Goal: Check status: Check status

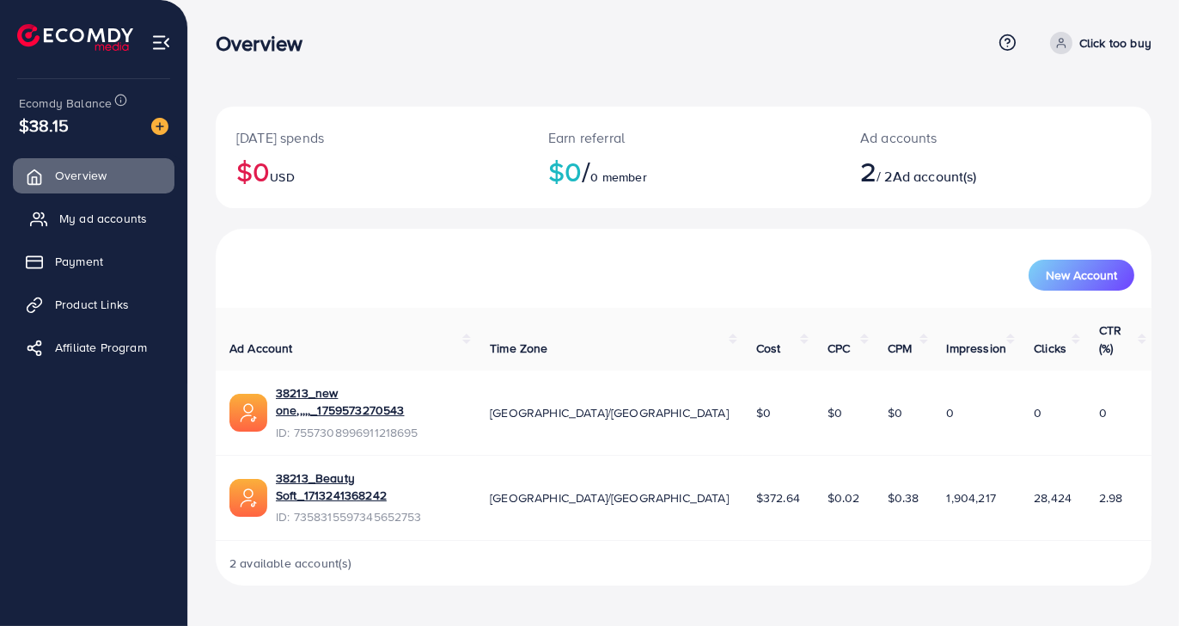
click at [115, 224] on span "My ad accounts" at bounding box center [103, 218] width 88 height 17
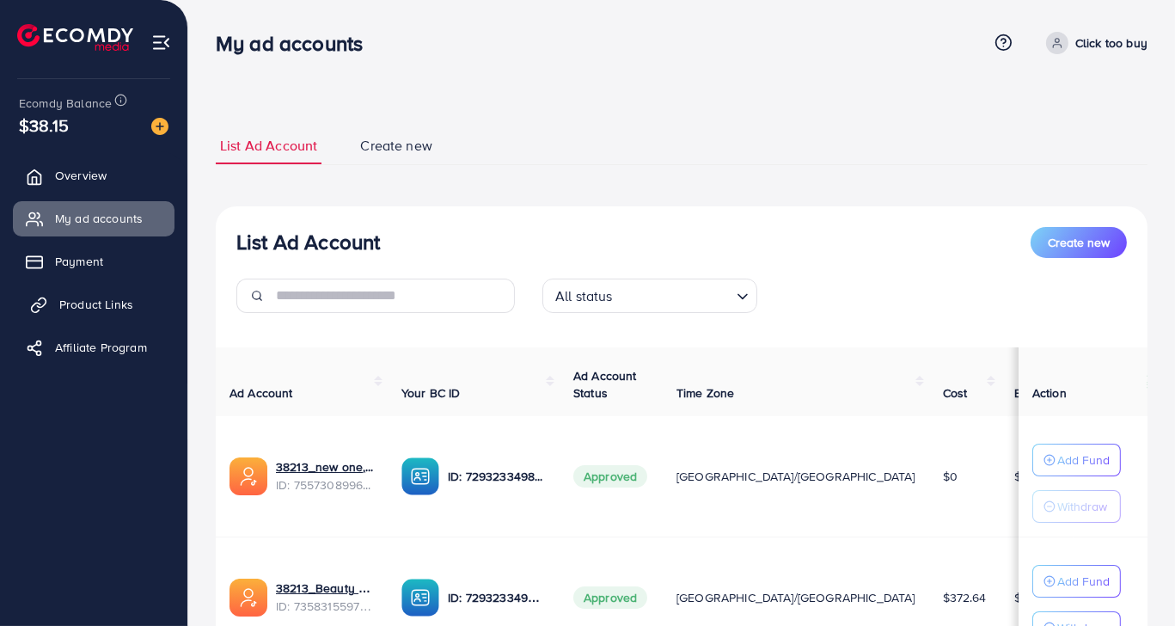
click at [151, 301] on link "Product Links" at bounding box center [94, 304] width 162 height 34
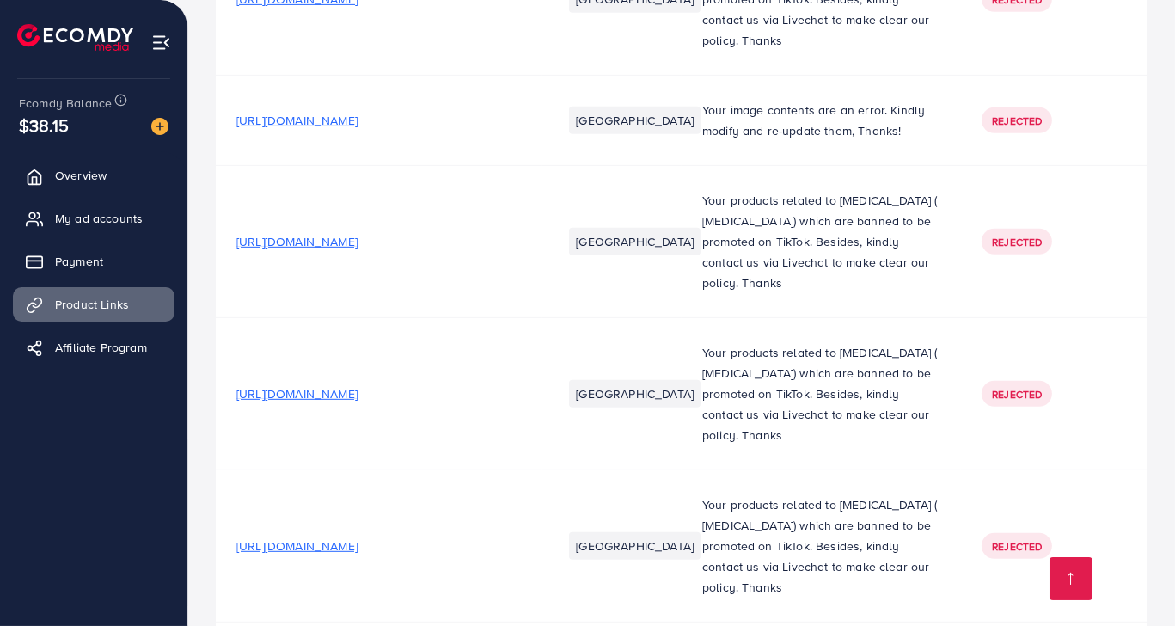
scroll to position [9313, 0]
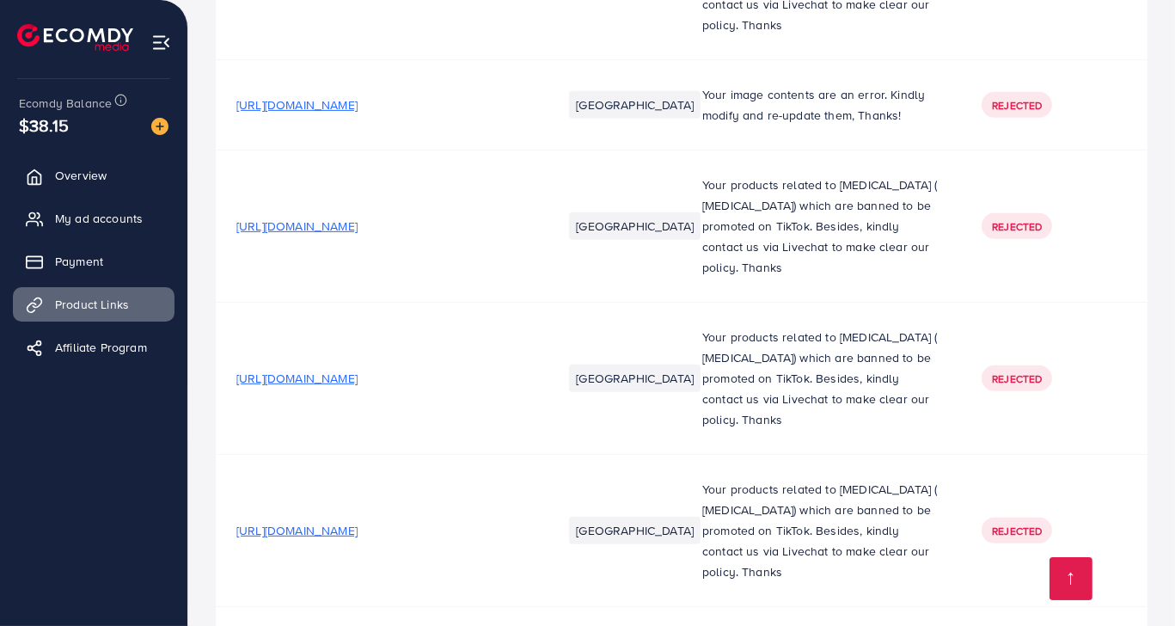
drag, startPoint x: 1174, startPoint y: 589, endPoint x: 1113, endPoint y: 439, distance: 161.5
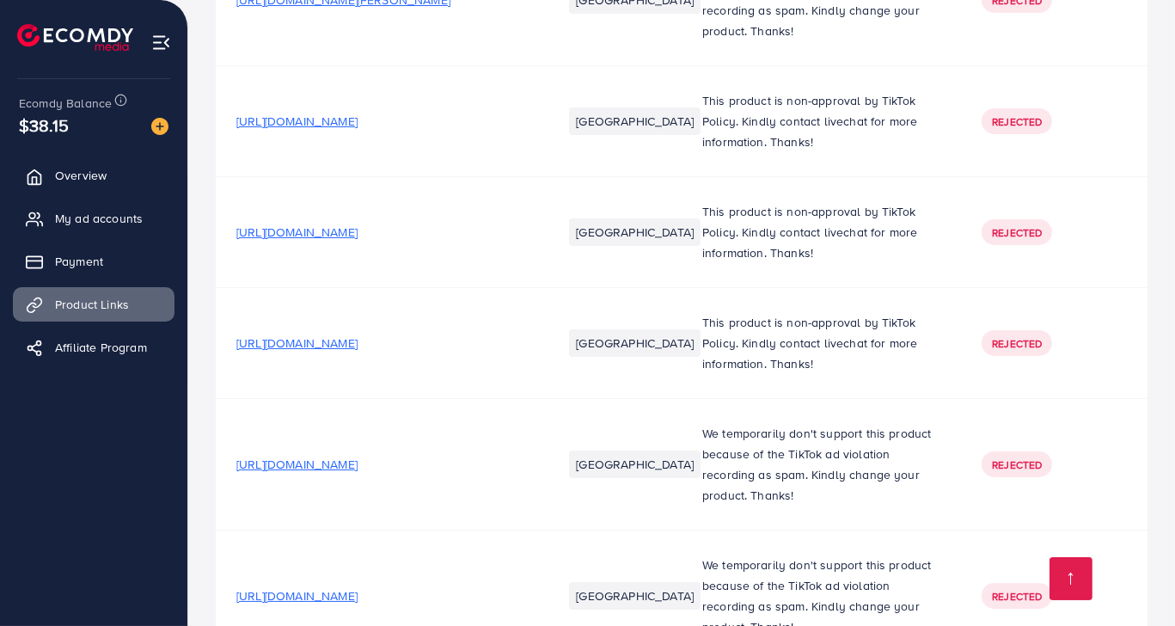
scroll to position [17315, 0]
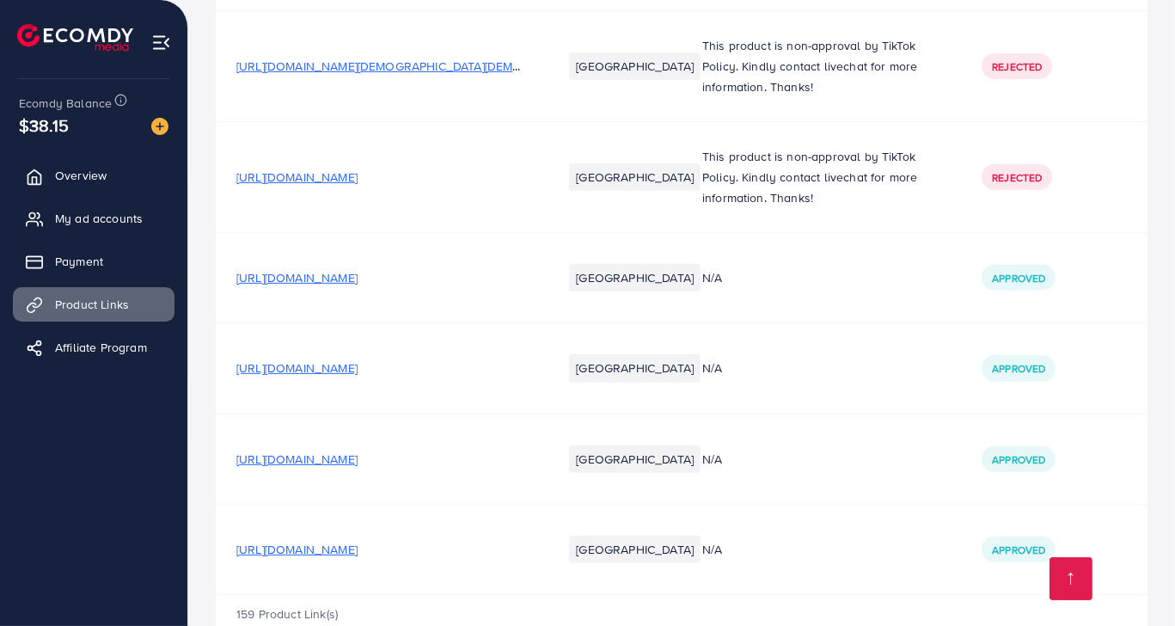
click at [745, 519] on td "N/A" at bounding box center [821, 549] width 279 height 90
click at [358, 541] on span "[URL][DOMAIN_NAME]" at bounding box center [296, 549] width 121 height 17
click at [358, 450] on div "[URL][DOMAIN_NAME]" at bounding box center [296, 458] width 121 height 17
click at [358, 450] on span "[URL][DOMAIN_NAME]" at bounding box center [296, 458] width 121 height 17
